Goal: Check status: Check status

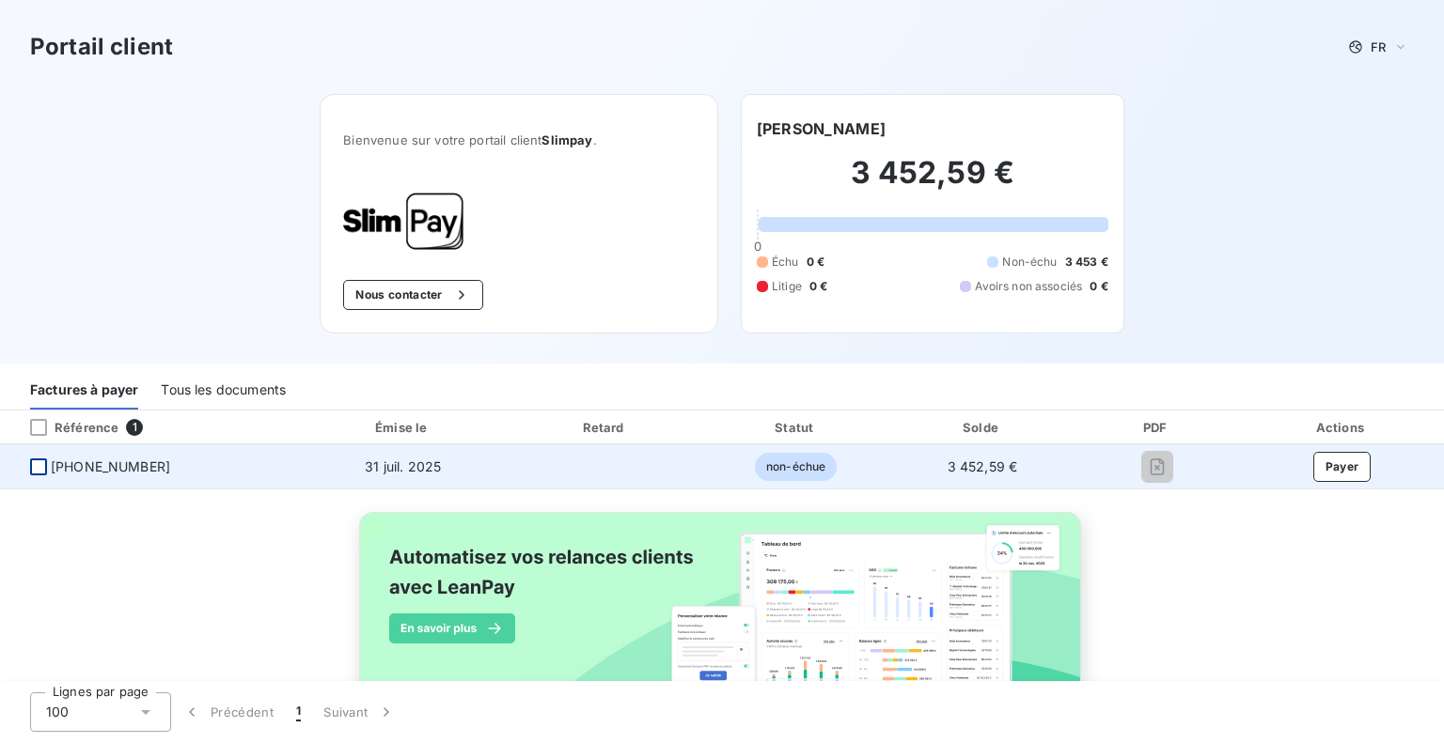
click at [38, 467] on div at bounding box center [38, 467] width 17 height 17
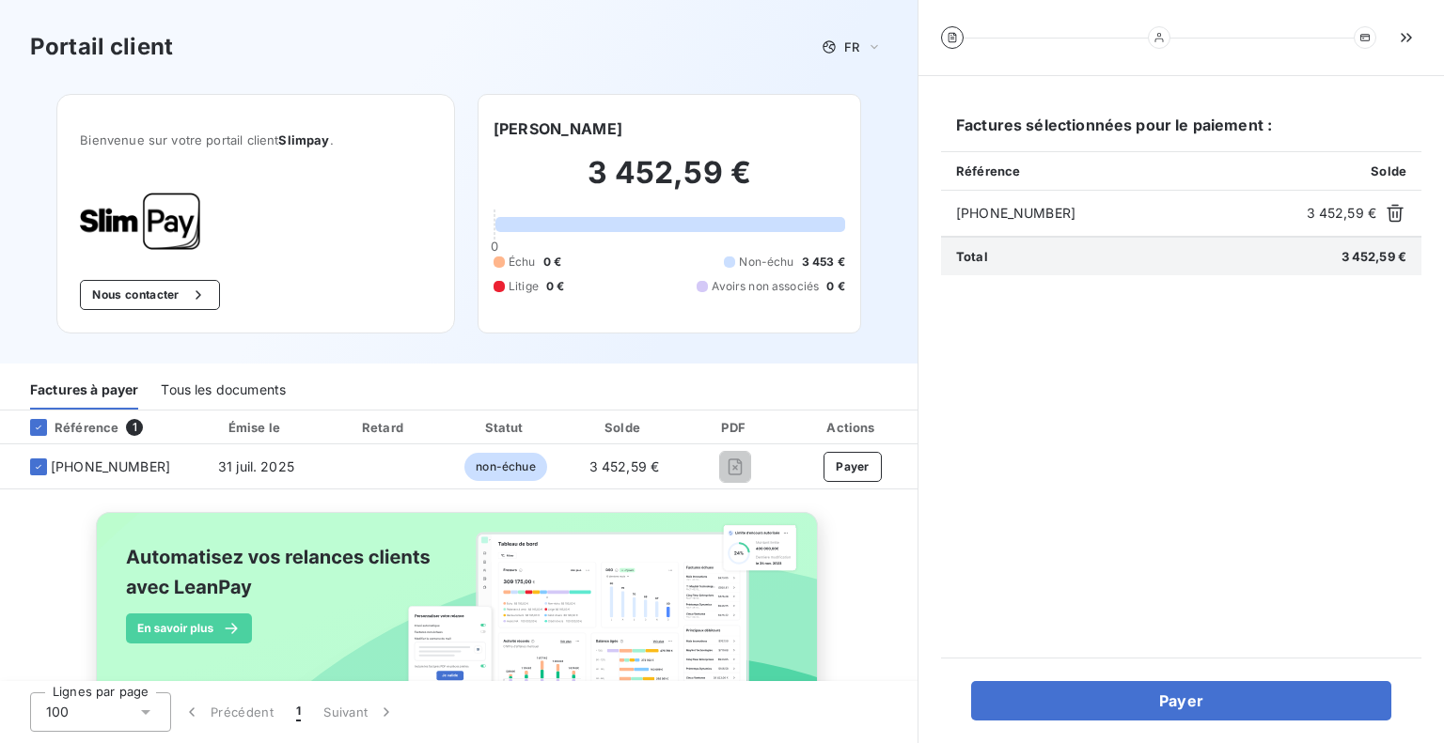
click at [1327, 212] on span "3 452,59 €" at bounding box center [1341, 213] width 70 height 19
click at [888, 561] on div "Référence 1 Émise le Retard Statut Solde PDF Actions [PHONE_NUMBER] [DATE] non-…" at bounding box center [458, 578] width 917 height 334
